Goal: Information Seeking & Learning: Learn about a topic

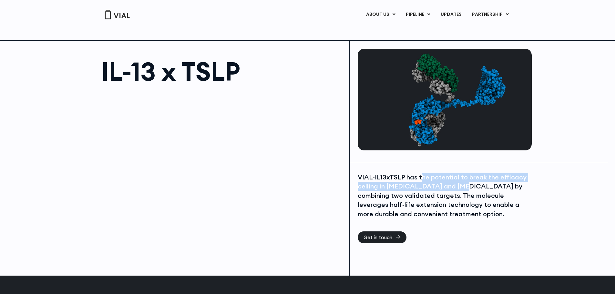
drag, startPoint x: 419, startPoint y: 178, endPoint x: 460, endPoint y: 187, distance: 41.6
click at [460, 187] on div "VIAL-IL13xTSLP has the potential to break the efficacy ceiling in [MEDICAL_DATA…" at bounding box center [443, 196] width 172 height 46
click at [436, 206] on div "VIAL-IL13xTSLP has the potential to break the efficacy ceiling in [MEDICAL_DATA…" at bounding box center [443, 196] width 172 height 46
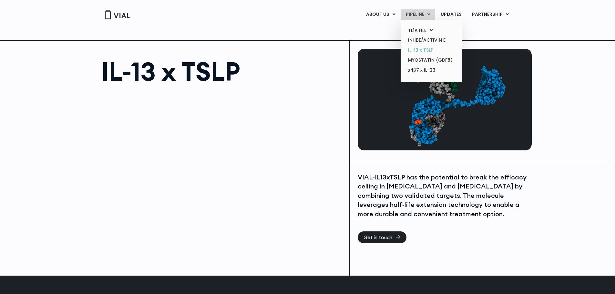
click at [429, 51] on link "IL-13 x TSLP" at bounding box center [431, 50] width 56 height 10
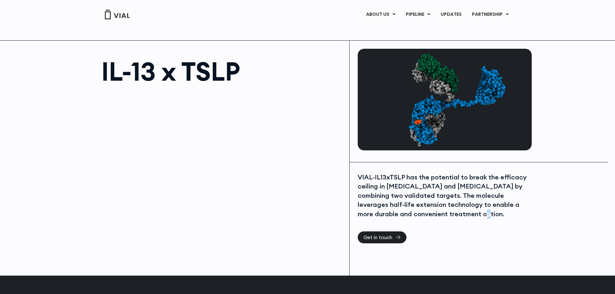
drag, startPoint x: 450, startPoint y: 216, endPoint x: 446, endPoint y: 214, distance: 4.3
click at [446, 214] on div "VIAL-IL13xTSLP has the potential to break the efficacy ceiling in [MEDICAL_DATA…" at bounding box center [443, 196] width 172 height 46
